Goal: Navigation & Orientation: Go to known website

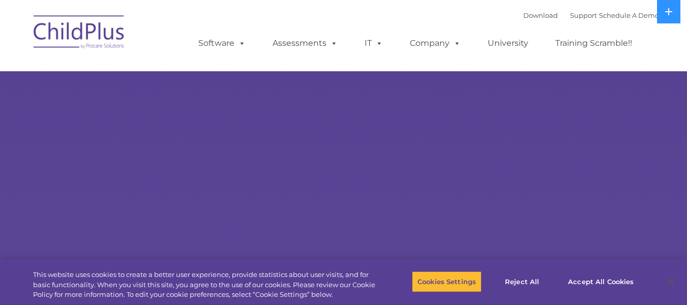
select select "MEDIUM"
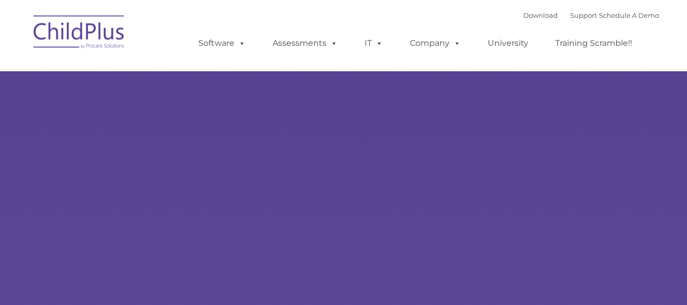
type input ""
select select "MEDIUM"
type input ""
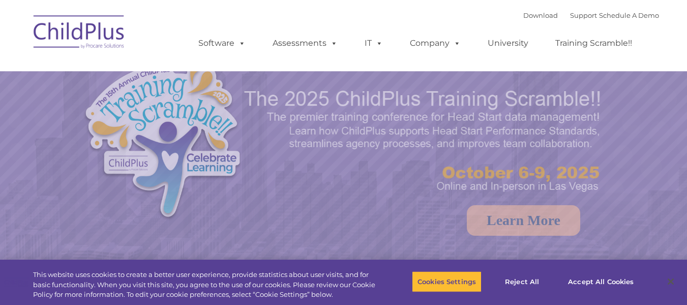
select select "MEDIUM"
